Goal: Check status

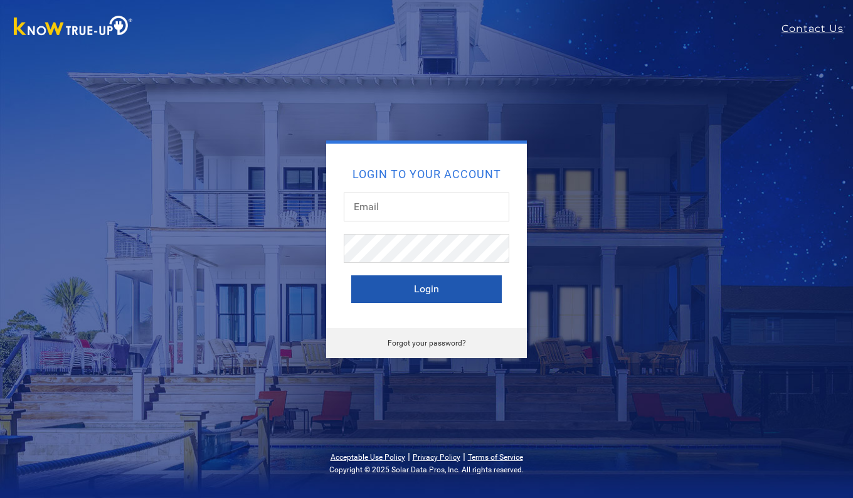
type input "[EMAIL_ADDRESS][DOMAIN_NAME]"
click at [429, 290] on button "Login" at bounding box center [426, 289] width 151 height 28
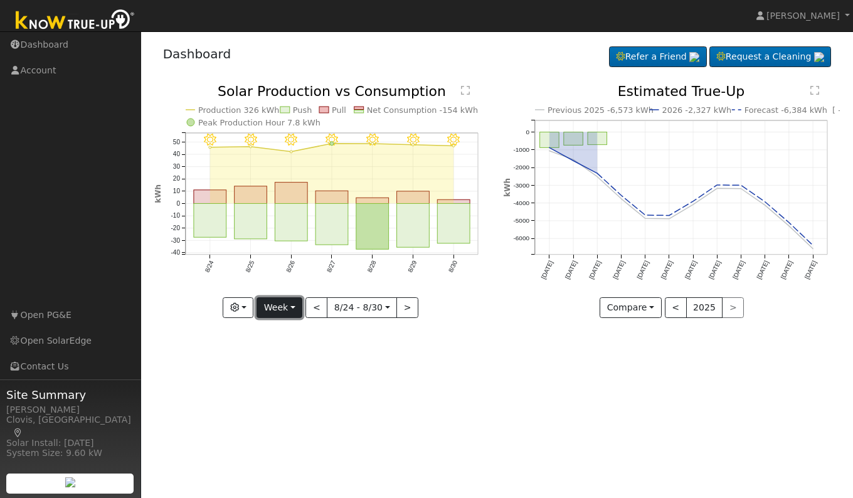
click at [287, 311] on button "Week" at bounding box center [280, 307] width 46 height 21
click at [288, 328] on link "Day" at bounding box center [300, 334] width 87 height 18
type input "[DATE]"
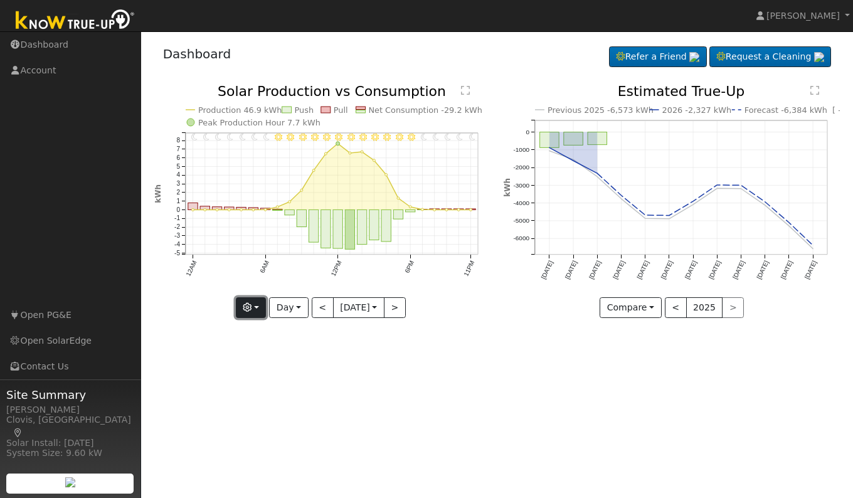
click at [251, 310] on icon "button" at bounding box center [247, 307] width 9 height 9
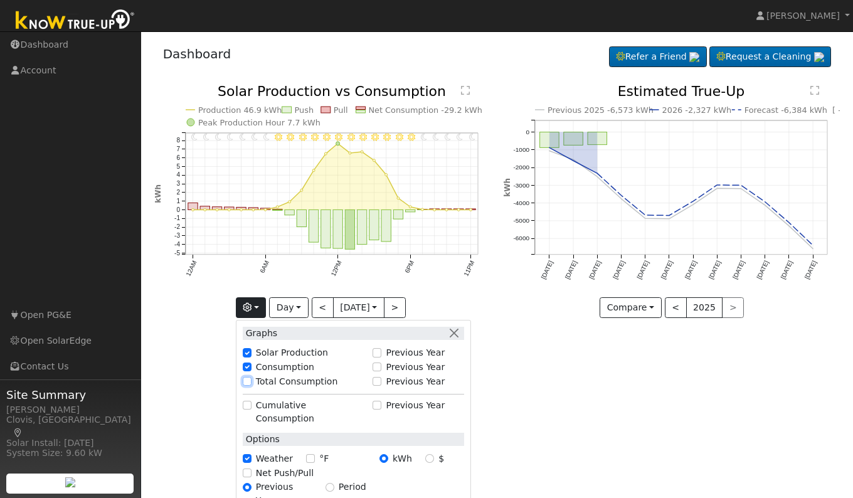
click at [247, 382] on input "Total Consumption" at bounding box center [247, 381] width 9 height 9
checkbox input "true"
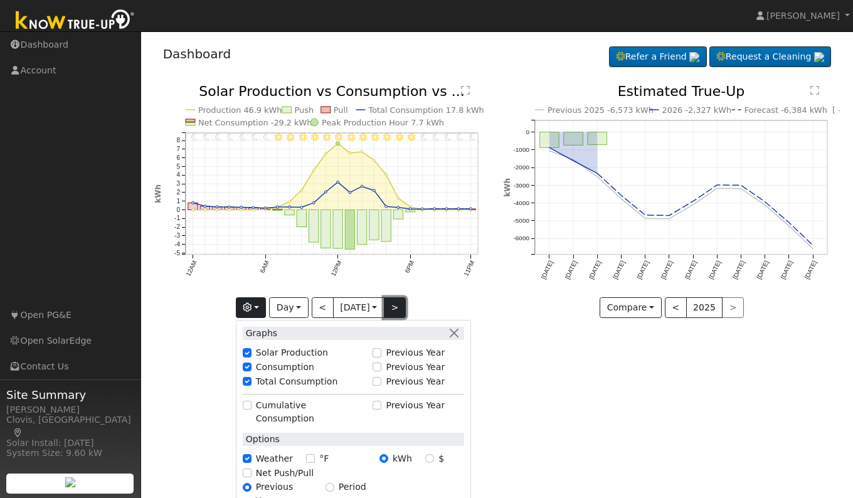
click at [400, 311] on button ">" at bounding box center [395, 307] width 22 height 21
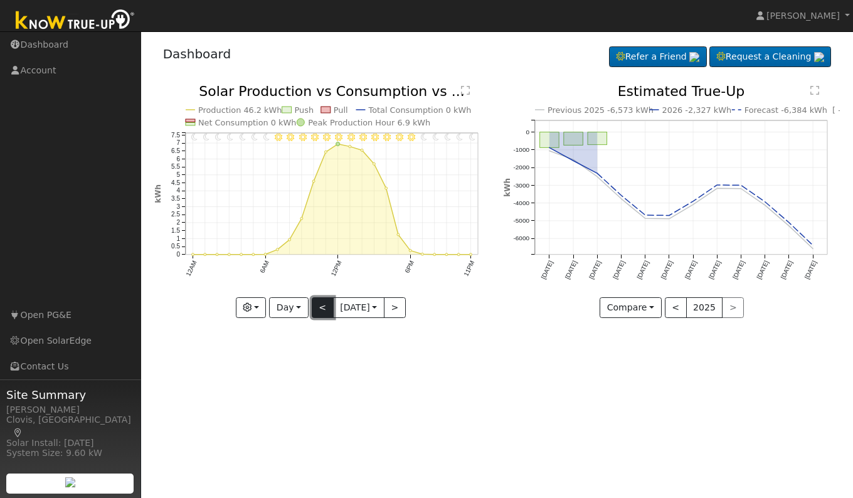
click at [321, 311] on button "<" at bounding box center [323, 307] width 22 height 21
type input "[DATE]"
